Goal: Navigation & Orientation: Find specific page/section

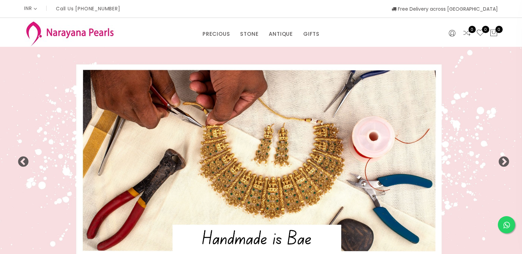
select select "INR"
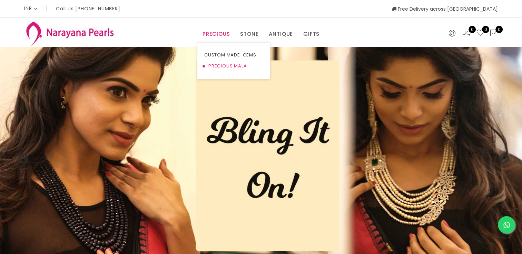
click at [235, 63] on link "PRECIOUS MALA" at bounding box center [233, 66] width 59 height 11
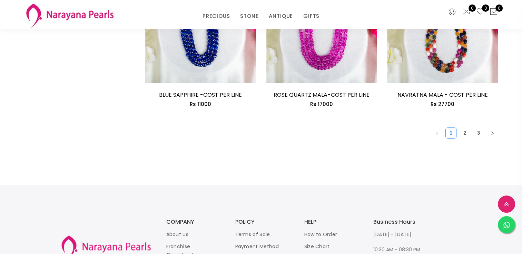
scroll to position [1034, 0]
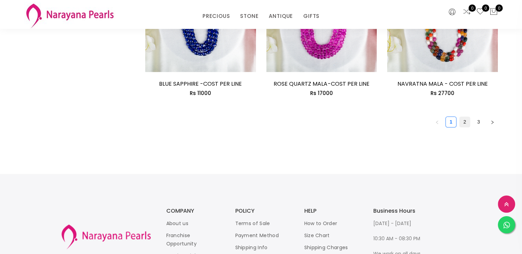
click at [462, 123] on link "2" at bounding box center [464, 122] width 10 height 10
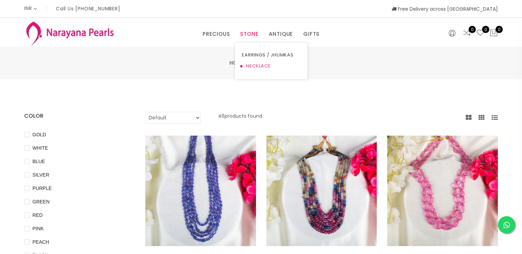
click at [246, 63] on link "NECKLACE" at bounding box center [271, 66] width 59 height 11
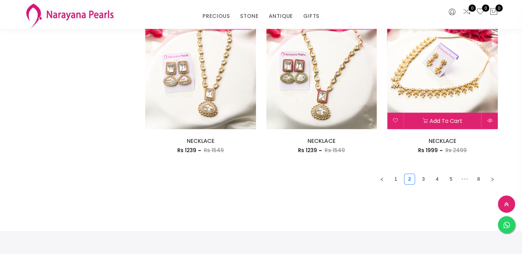
scroll to position [965, 0]
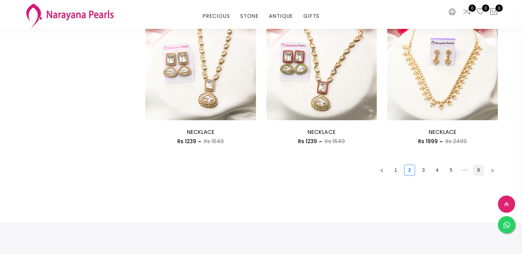
click at [480, 170] on link "8" at bounding box center [478, 170] width 10 height 10
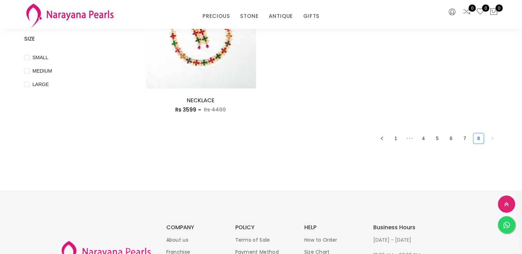
scroll to position [276, 0]
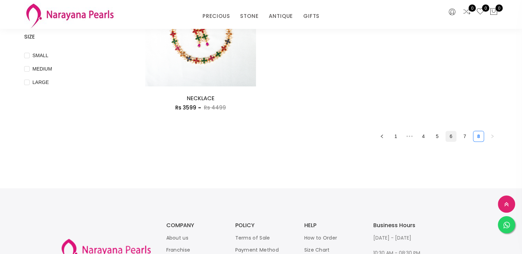
click at [451, 136] on link "6" at bounding box center [450, 136] width 10 height 10
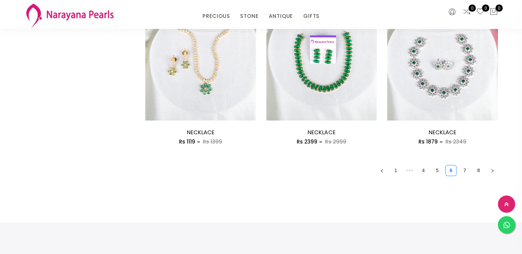
scroll to position [965, 0]
click at [476, 168] on link "8" at bounding box center [478, 170] width 10 height 10
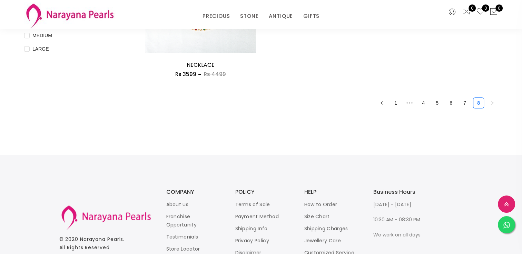
scroll to position [310, 0]
click at [422, 103] on link "4" at bounding box center [423, 102] width 10 height 10
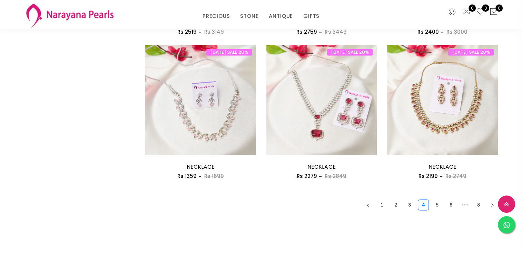
scroll to position [931, 0]
click at [395, 204] on link "2" at bounding box center [395, 205] width 10 height 10
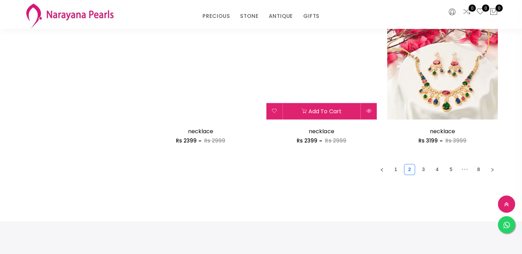
scroll to position [965, 0]
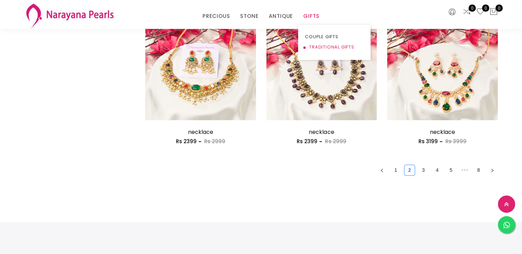
click at [316, 44] on link "TRADITIONAL GIFTS" at bounding box center [334, 47] width 59 height 10
